Goal: Task Accomplishment & Management: Use online tool/utility

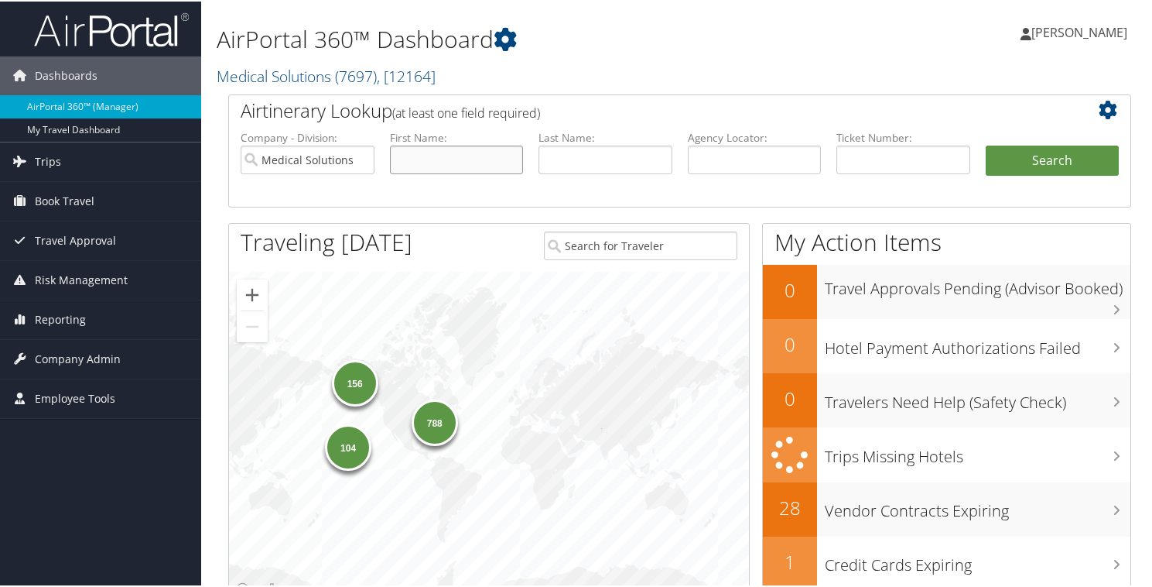
click at [464, 152] on input "text" at bounding box center [457, 158] width 134 height 29
type input "shauna"
type input "bradley"
click at [986, 144] on button "Search" at bounding box center [1053, 159] width 134 height 31
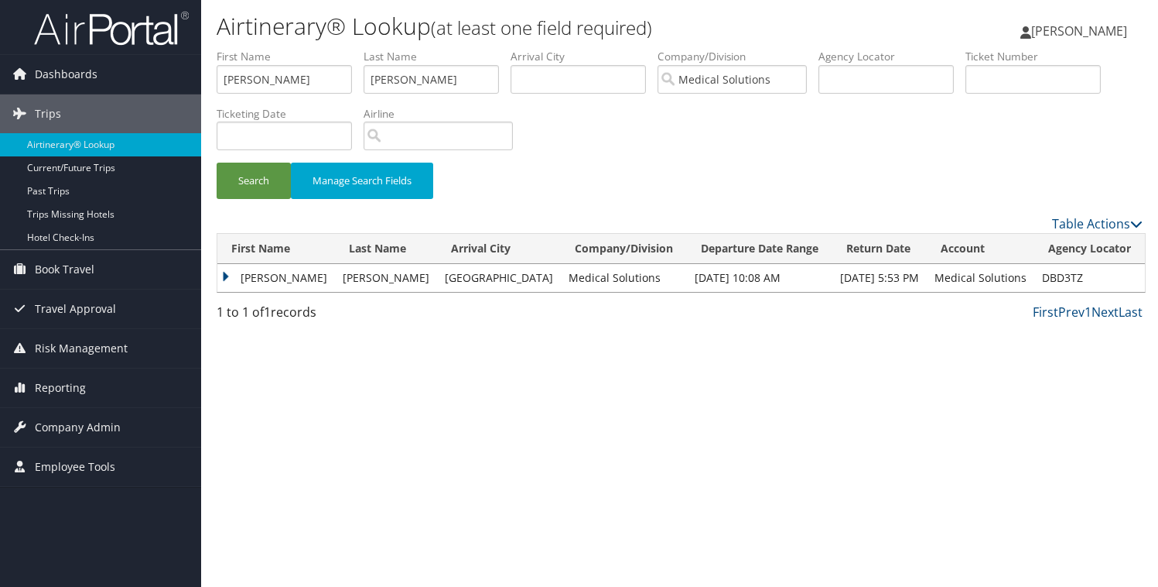
click at [416, 275] on td "BRADLEY" at bounding box center [386, 278] width 102 height 28
click at [252, 283] on td "SHAUNA MILSTEAD" at bounding box center [276, 278] width 118 height 28
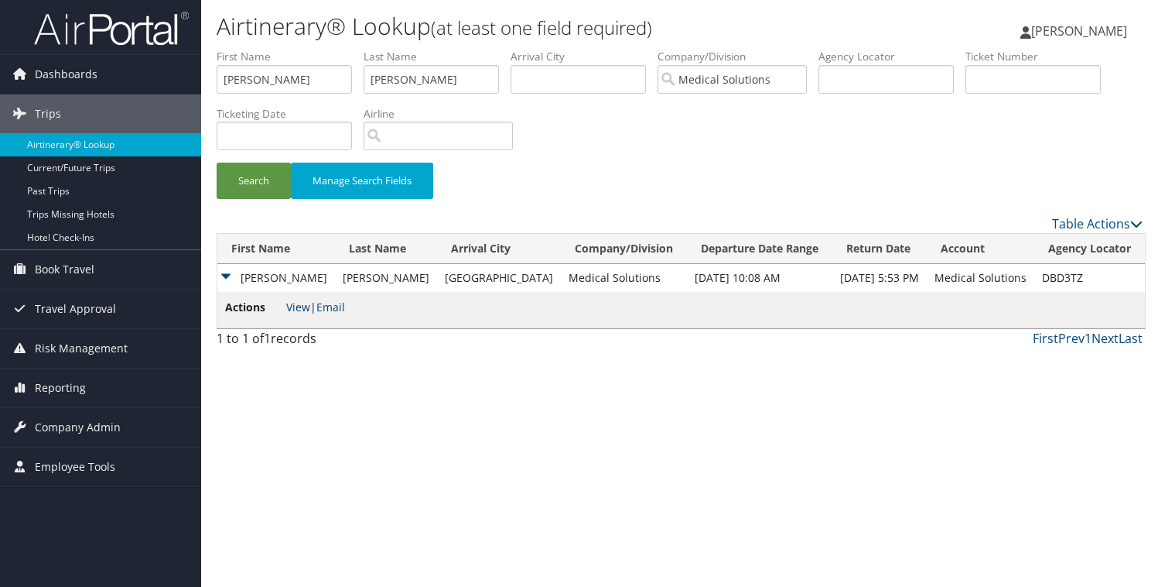
click at [303, 306] on link "View" at bounding box center [298, 306] width 24 height 15
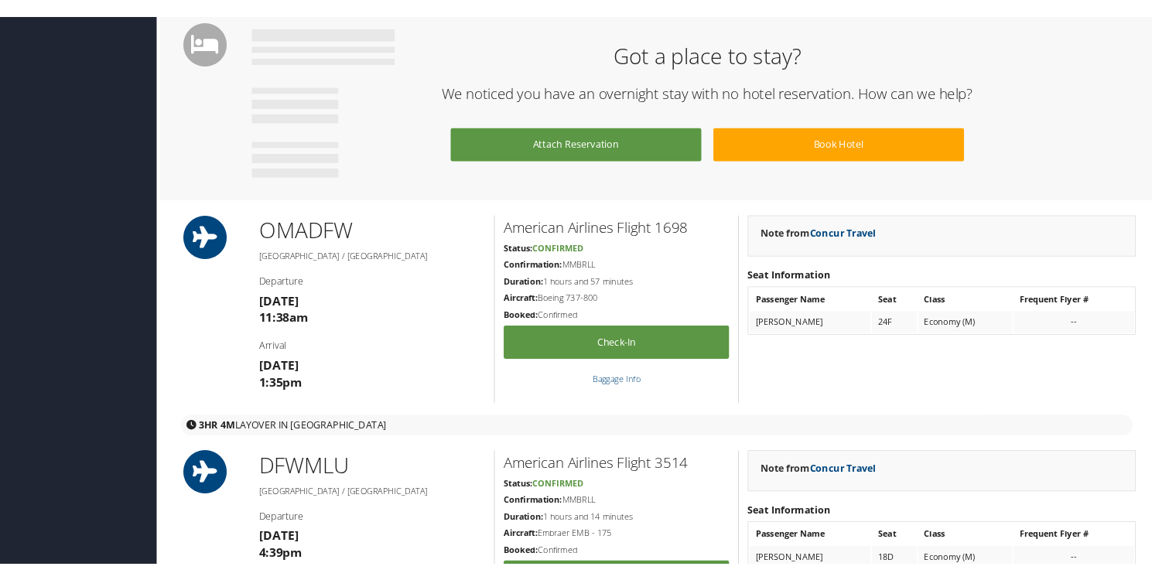
scroll to position [1083, 0]
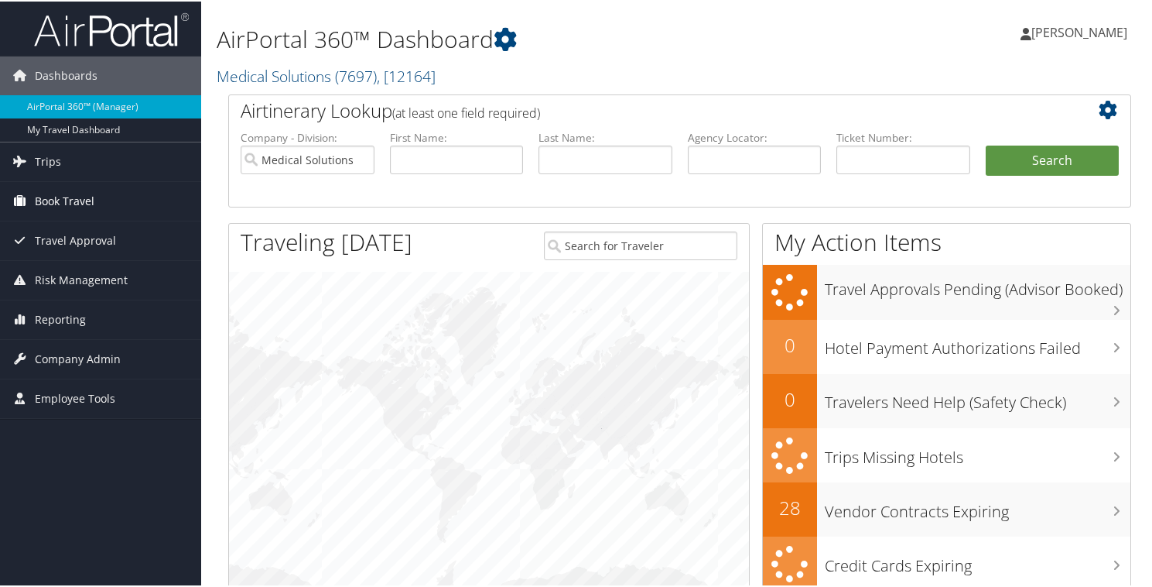
click at [86, 186] on span "Book Travel" at bounding box center [65, 199] width 60 height 39
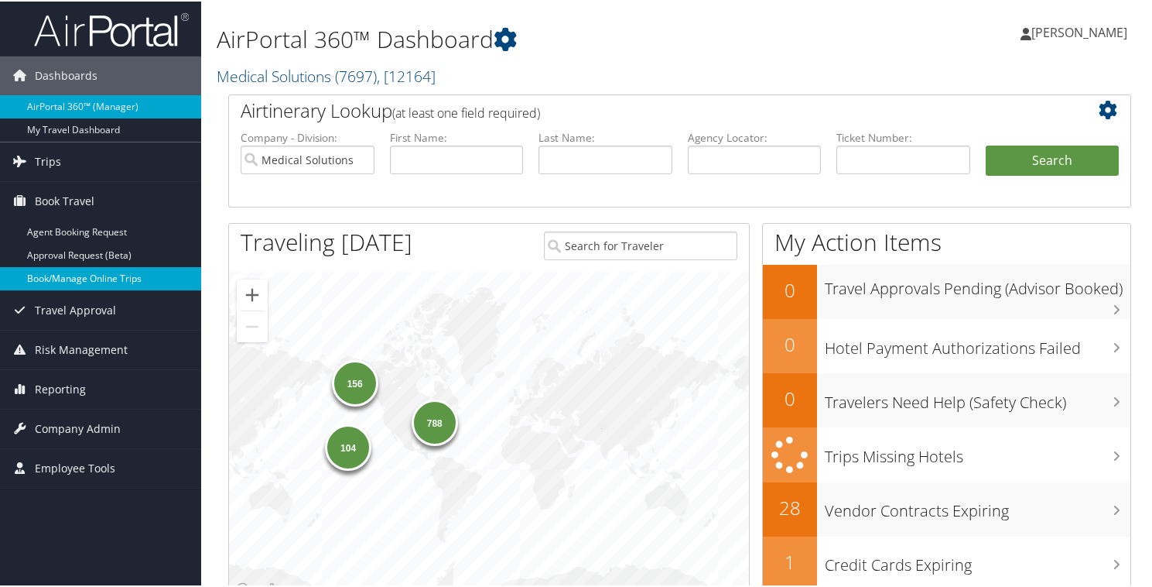
click at [84, 269] on link "Book/Manage Online Trips" at bounding box center [100, 276] width 201 height 23
